Goal: Find specific page/section: Find specific page/section

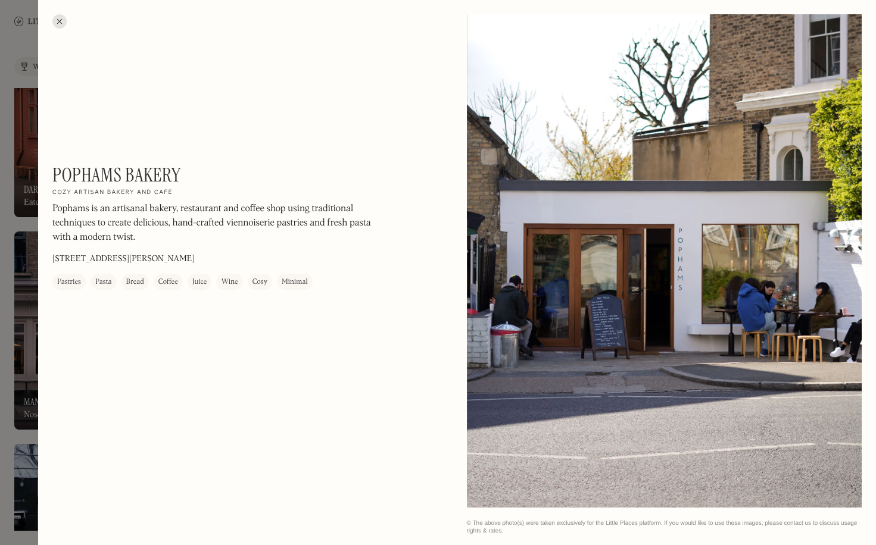
click at [30, 46] on div at bounding box center [438, 272] width 876 height 545
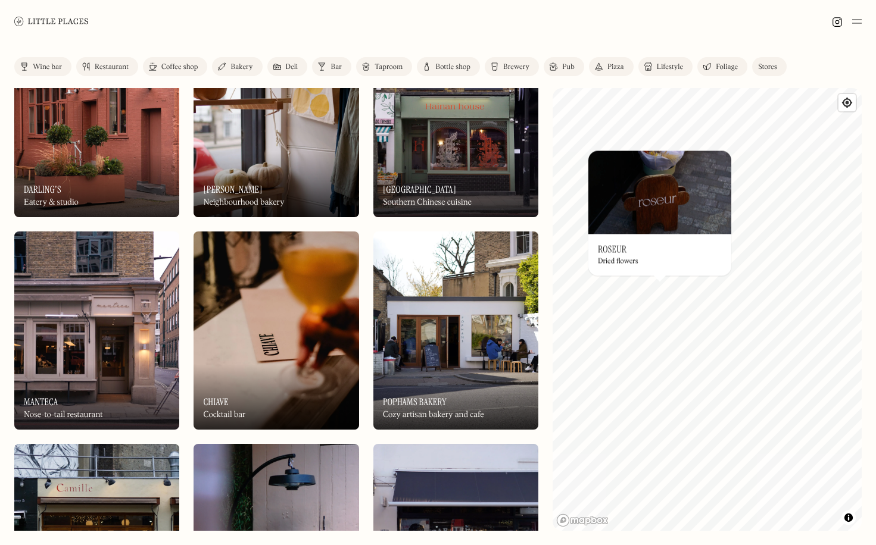
scroll to position [6802, 0]
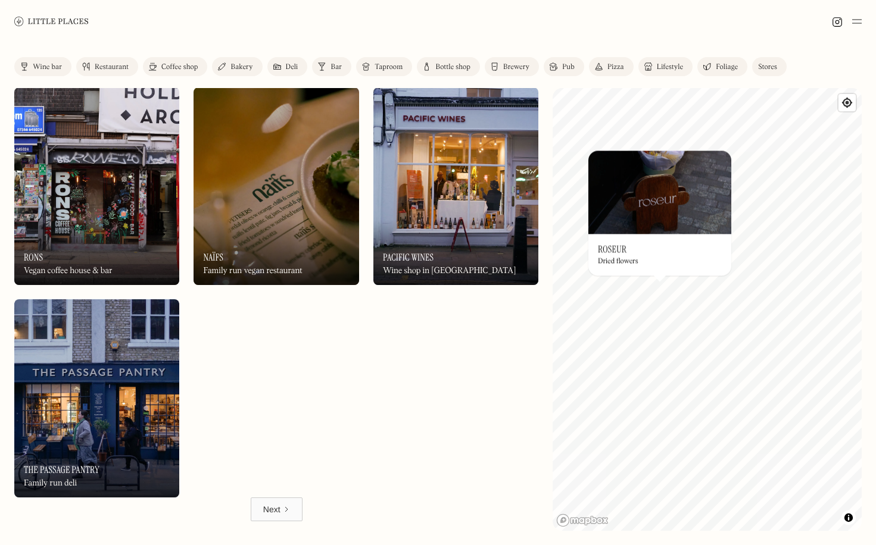
click at [280, 510] on link "Next" at bounding box center [277, 510] width 52 height 24
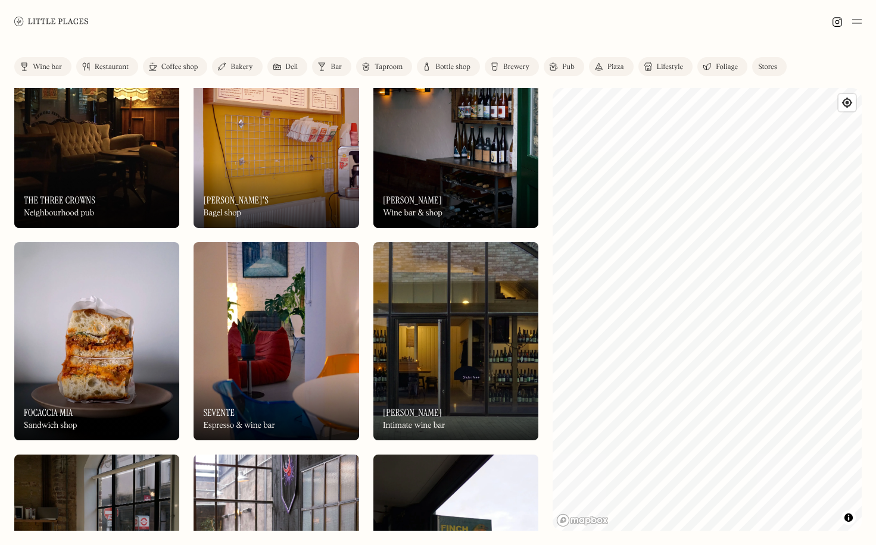
scroll to position [59, 0]
